Goal: Navigation & Orientation: Find specific page/section

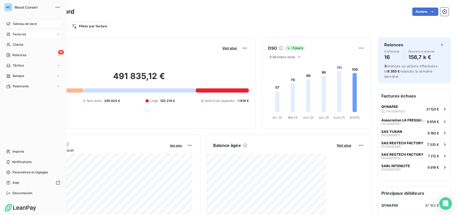
click at [23, 35] on span "Factures" at bounding box center [19, 34] width 13 height 5
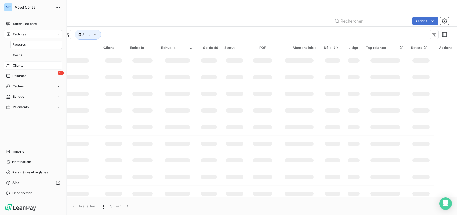
click at [24, 66] on div "Clients" at bounding box center [33, 65] width 58 height 8
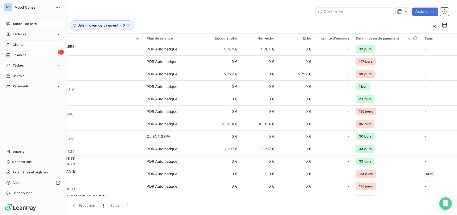
click at [17, 20] on div "Tableau de bord" at bounding box center [33, 24] width 58 height 8
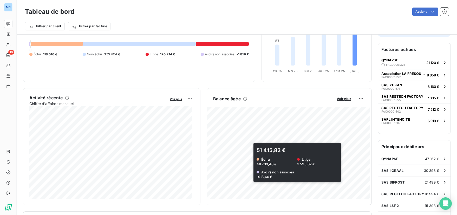
scroll to position [92, 0]
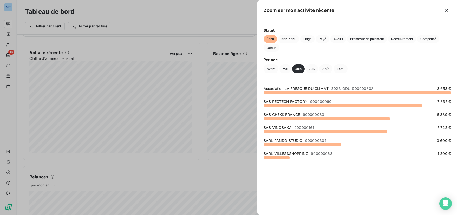
click at [171, 110] on div at bounding box center [228, 107] width 457 height 215
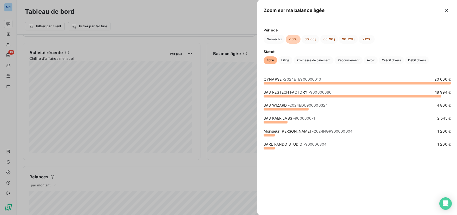
click at [198, 138] on div at bounding box center [228, 107] width 457 height 215
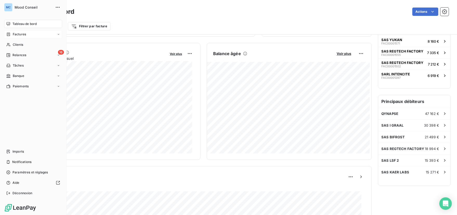
click at [12, 35] on div "Factures" at bounding box center [16, 34] width 20 height 5
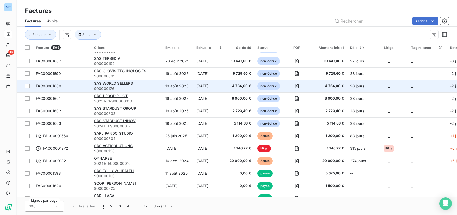
scroll to position [737, 0]
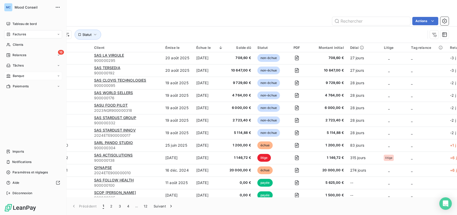
click at [16, 76] on span "Banque" at bounding box center [18, 76] width 11 height 5
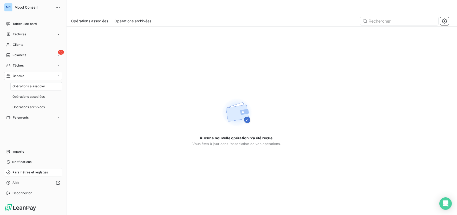
click at [34, 172] on span "Paramètres et réglages" at bounding box center [29, 172] width 35 height 5
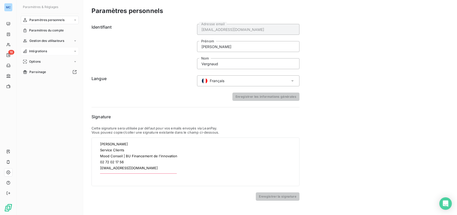
click at [44, 53] on span "Intégrations" at bounding box center [38, 51] width 18 height 5
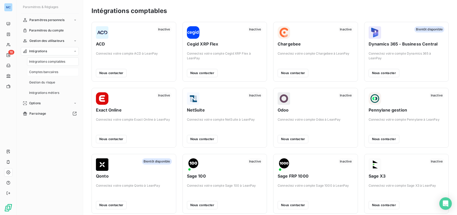
click at [49, 73] on span "Comptes bancaires" at bounding box center [43, 72] width 29 height 5
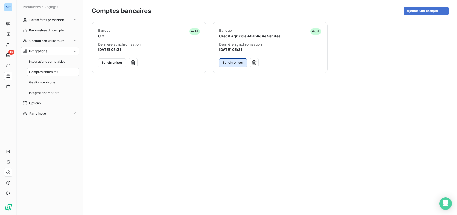
click at [237, 63] on button "Synchroniser" at bounding box center [233, 62] width 28 height 8
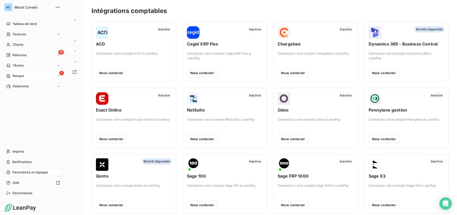
click at [16, 77] on span "Banque" at bounding box center [18, 76] width 11 height 5
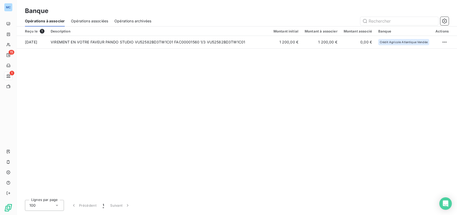
click at [85, 17] on div "Opérations associées" at bounding box center [89, 21] width 37 height 11
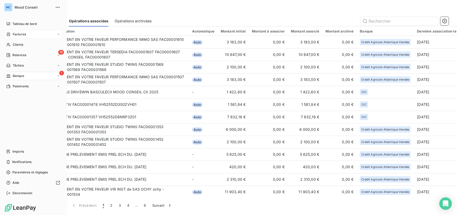
click at [21, 35] on span "Factures" at bounding box center [19, 34] width 13 height 5
click at [23, 45] on span "Factures" at bounding box center [18, 44] width 13 height 5
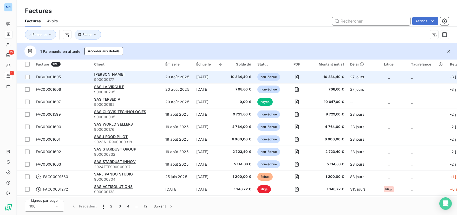
scroll to position [723, 0]
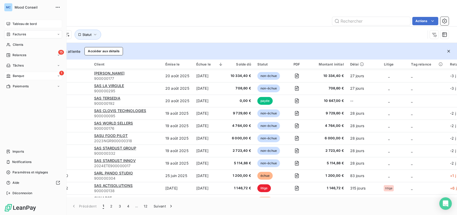
click at [11, 23] on div "Tableau de bord" at bounding box center [33, 24] width 58 height 8
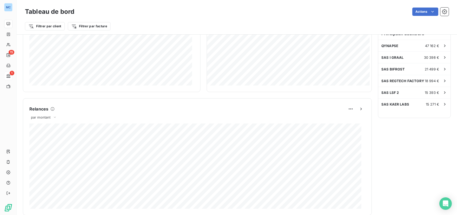
scroll to position [292, 0]
